Goal: Register for event/course

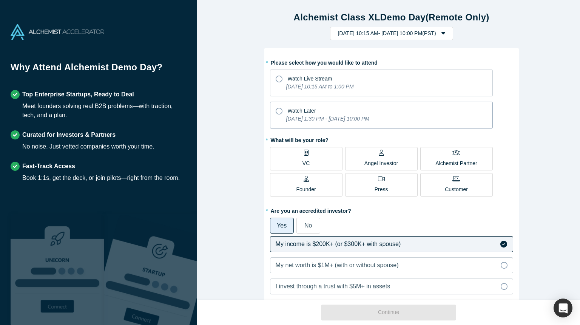
click at [330, 116] on icon "[DATE] 1:30 PM - [DATE] 10:00 PM" at bounding box center [327, 119] width 83 height 6
click at [0, 0] on input "Watch Later [DATE] 1:30 PM - [DATE] 10:00 PM" at bounding box center [0, 0] width 0 height 0
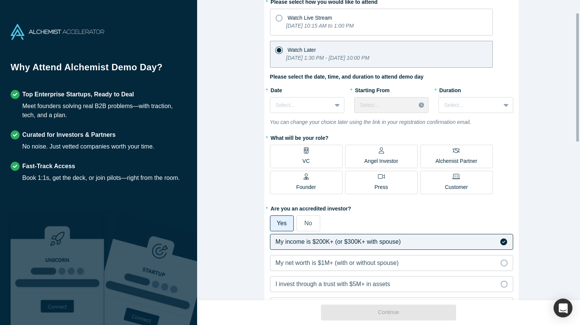
scroll to position [76, 0]
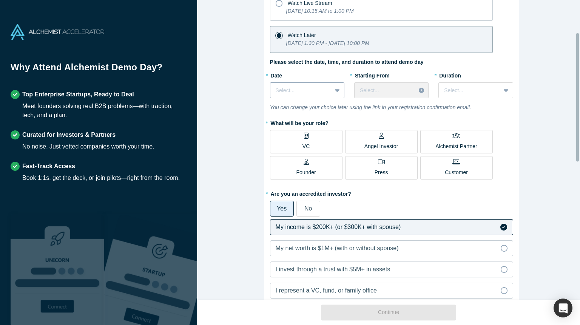
click at [335, 93] on icon at bounding box center [337, 90] width 5 height 8
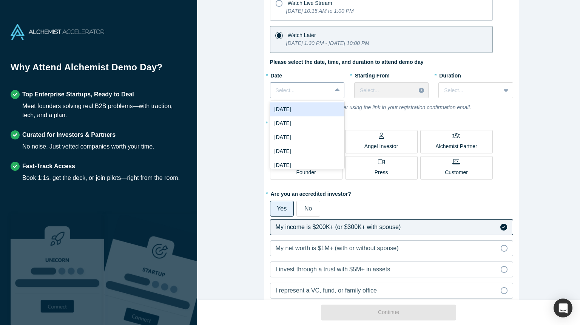
click at [335, 90] on icon at bounding box center [337, 89] width 5 height 3
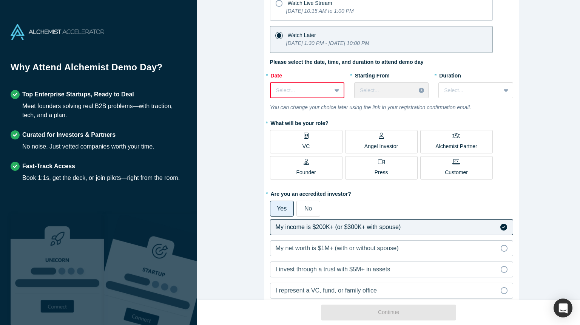
click at [335, 91] on icon at bounding box center [337, 90] width 5 height 3
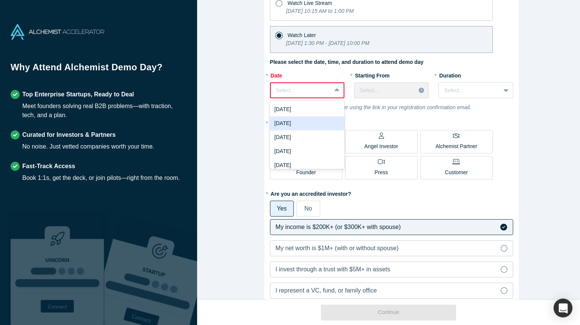
click at [318, 122] on div "[DATE]" at bounding box center [307, 123] width 74 height 14
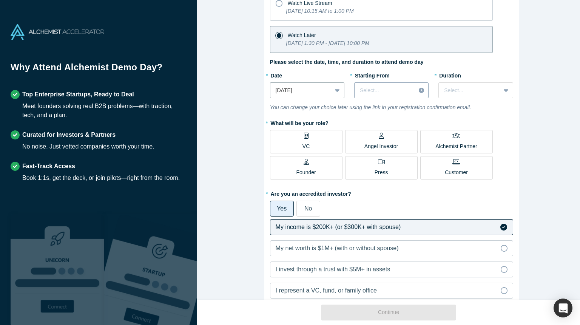
click at [410, 92] on div "Select..." at bounding box center [385, 90] width 61 height 12
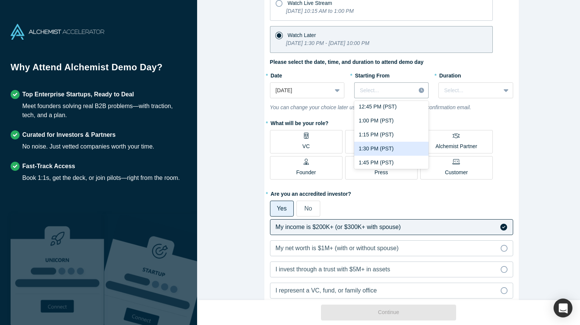
scroll to position [717, 0]
click at [403, 128] on div "1:00 PM (PST)" at bounding box center [391, 132] width 74 height 14
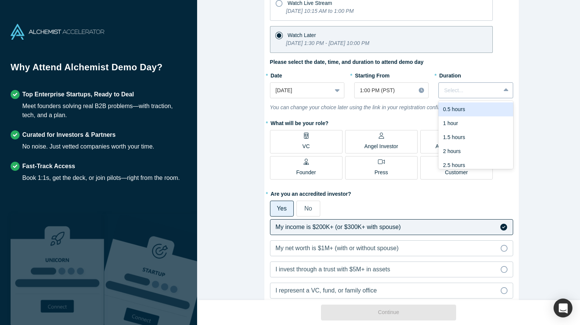
click at [476, 91] on div at bounding box center [469, 90] width 51 height 9
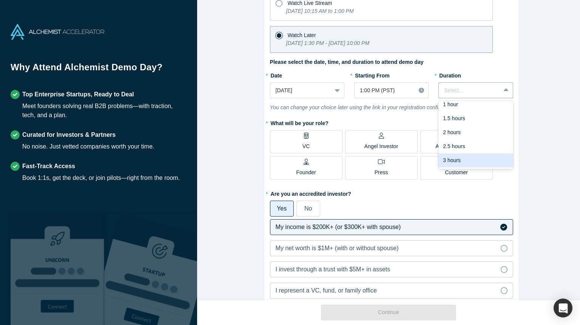
click at [473, 162] on div "3 hours" at bounding box center [475, 160] width 74 height 14
click at [409, 89] on div "1:00 PM (PST)" at bounding box center [385, 90] width 61 height 12
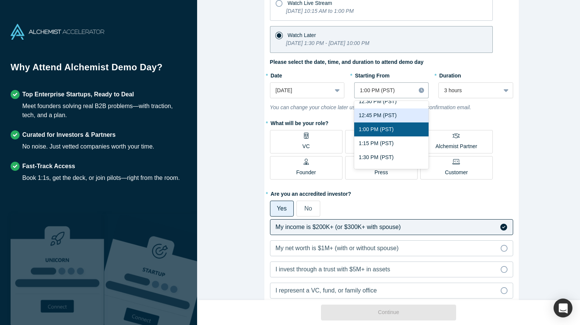
scroll to position [768, 0]
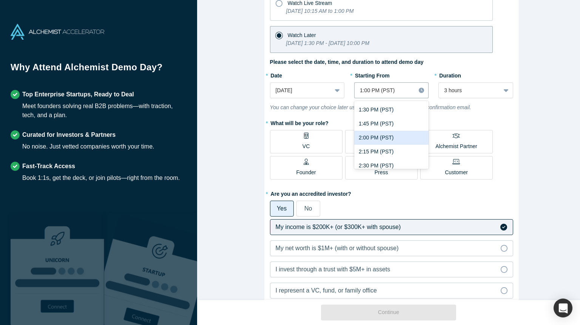
click at [400, 139] on div "2:00 PM (PST)" at bounding box center [391, 138] width 74 height 14
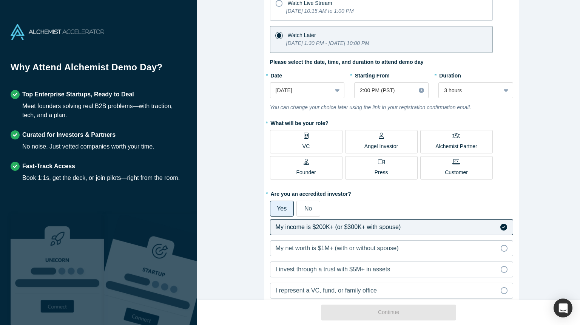
click at [371, 140] on div "Angel Investor" at bounding box center [381, 142] width 34 height 18
click at [0, 0] on input "Angel Investor" at bounding box center [0, 0] width 0 height 0
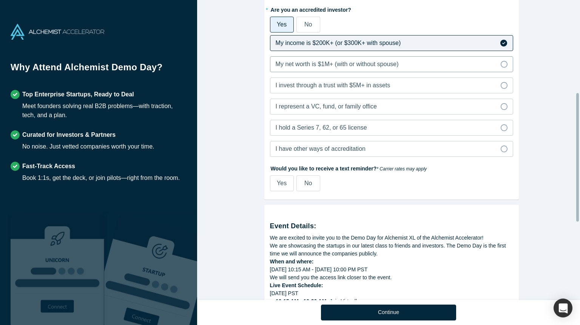
scroll to position [264, 0]
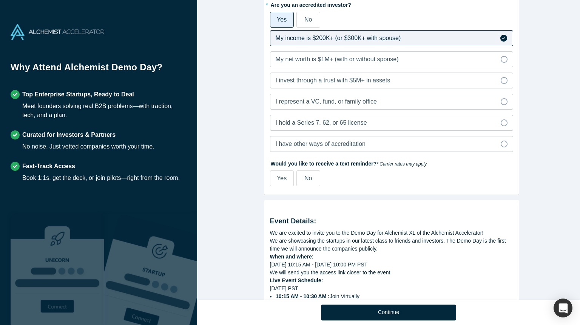
click at [283, 181] on div "Yes" at bounding box center [282, 178] width 10 height 9
click at [0, 0] on input "Yes" at bounding box center [0, 0] width 0 height 0
select select "US"
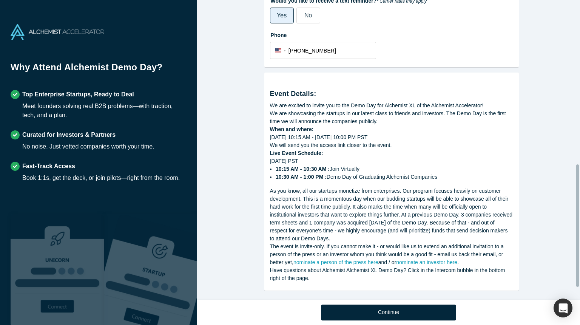
scroll to position [433, 0]
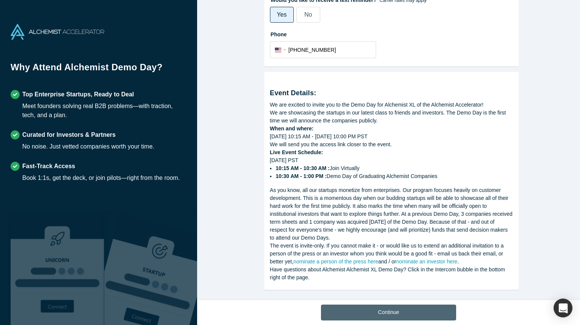
click at [406, 307] on button "Continue" at bounding box center [388, 312] width 135 height 16
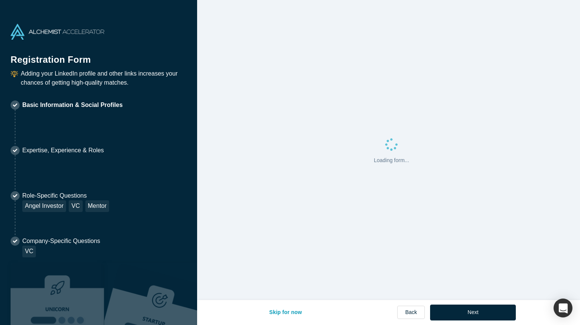
select select "US"
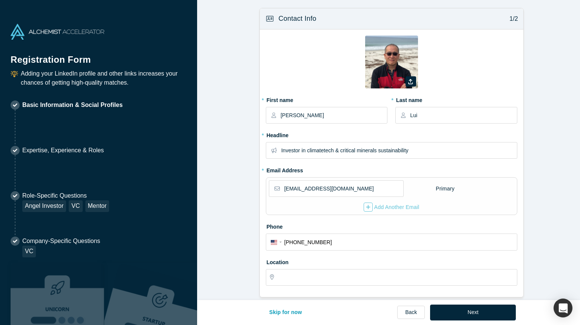
type input "[GEOGRAPHIC_DATA], [GEOGRAPHIC_DATA], [GEOGRAPHIC_DATA]"
click at [337, 151] on input "Investor in climatetech & critical minerals sustainability" at bounding box center [398, 150] width 235 height 16
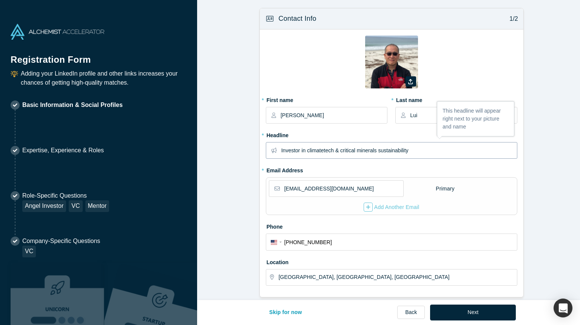
click at [422, 151] on input "Investor in climatetech & critical minerals sustainability" at bounding box center [398, 150] width 235 height 16
drag, startPoint x: 304, startPoint y: 150, endPoint x: 273, endPoint y: 156, distance: 31.5
click at [273, 156] on div "Investor in climatetech & critical minerals sustainability" at bounding box center [391, 150] width 251 height 17
click at [357, 154] on input "Investor in climatetech & critical minerals sustainability" at bounding box center [398, 150] width 235 height 16
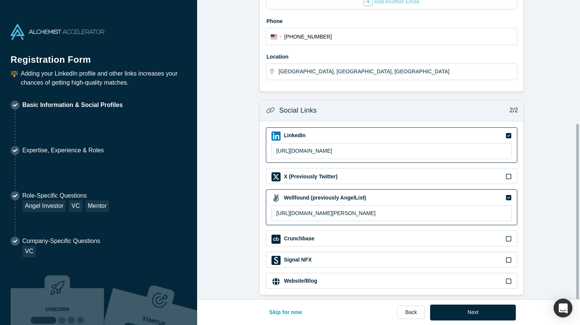
click at [479, 320] on div "Skip for now Back Next" at bounding box center [388, 312] width 255 height 25
click at [480, 311] on button "Next" at bounding box center [473, 312] width 86 height 16
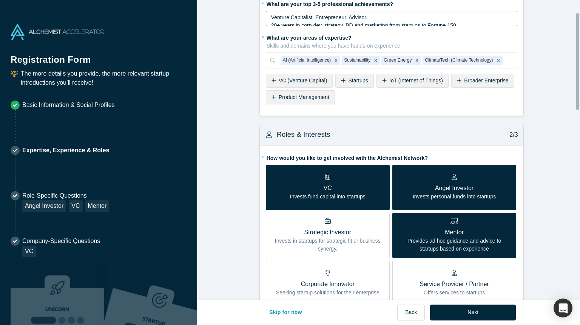
scroll to position [0, 0]
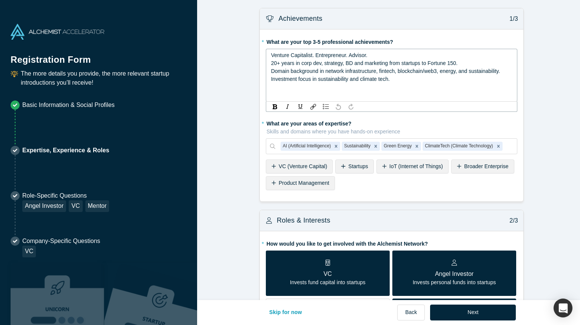
click at [444, 53] on div "Venture Capitalist. Entrepreneur. Advisor." at bounding box center [391, 55] width 241 height 8
click at [399, 82] on div "Domain background in network infrastructure, fintech, blockchain/web3, energy, …" at bounding box center [391, 75] width 241 height 16
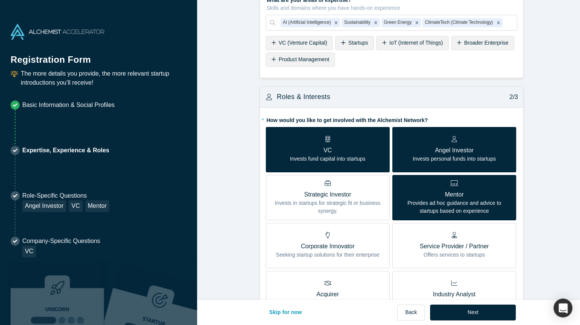
scroll to position [113, 0]
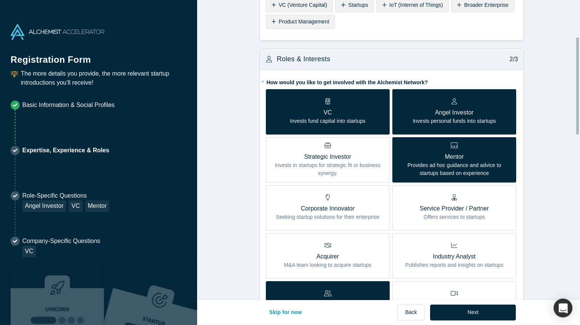
click at [432, 156] on p "Mentor" at bounding box center [454, 156] width 113 height 9
click at [0, 0] on input "Mentor Provides ad hoc guidance and advice to startups based on experience" at bounding box center [0, 0] width 0 height 0
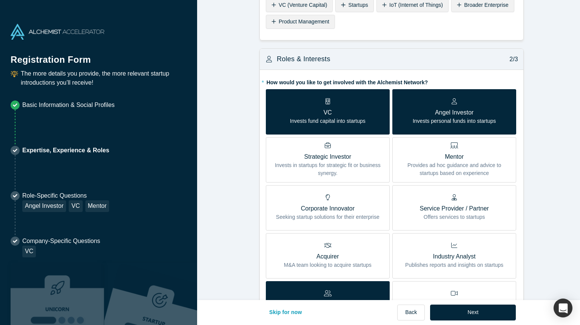
click at [432, 156] on p "Mentor" at bounding box center [454, 156] width 113 height 9
click at [0, 0] on input "Mentor Provides ad hoc guidance and advice to startups based on experience" at bounding box center [0, 0] width 0 height 0
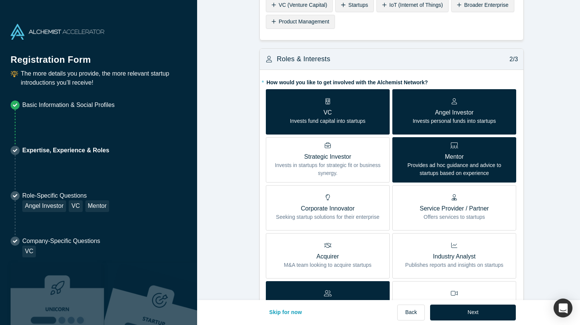
click at [432, 156] on p "Mentor" at bounding box center [454, 156] width 113 height 9
click at [0, 0] on input "Mentor Provides ad hoc guidance and advice to startups based on experience" at bounding box center [0, 0] width 0 height 0
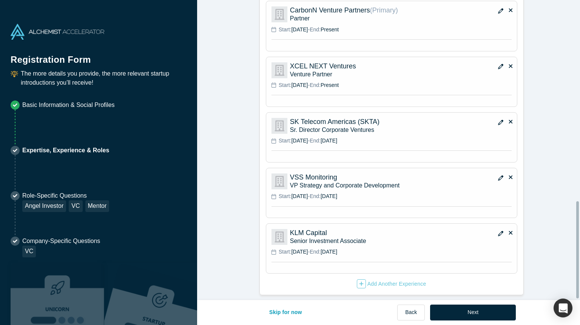
scroll to position [622, 0]
click at [473, 312] on button "Next" at bounding box center [473, 312] width 86 height 16
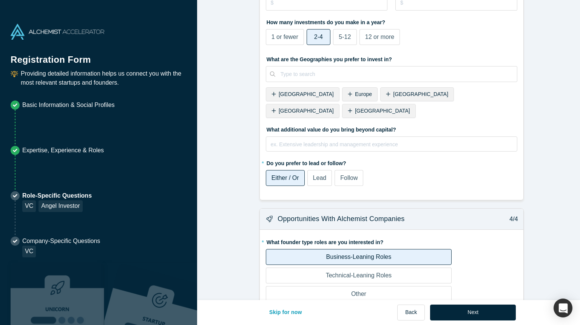
scroll to position [877, 0]
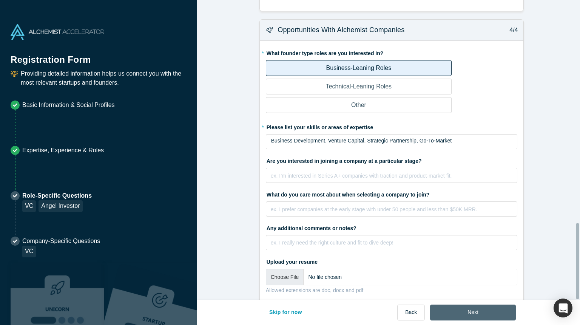
click at [472, 318] on button "Next" at bounding box center [473, 312] width 86 height 16
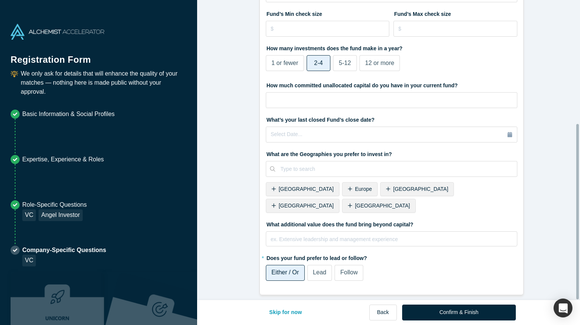
scroll to position [0, 0]
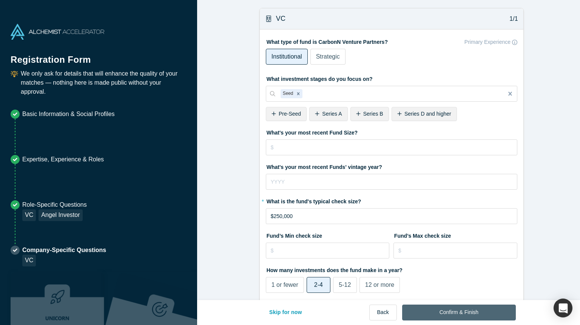
click at [470, 311] on button "Confirm & Finish" at bounding box center [459, 312] width 114 height 16
click at [470, 311] on div "Confirm & Finish" at bounding box center [459, 312] width 114 height 16
